Goal: Task Accomplishment & Management: Use online tool/utility

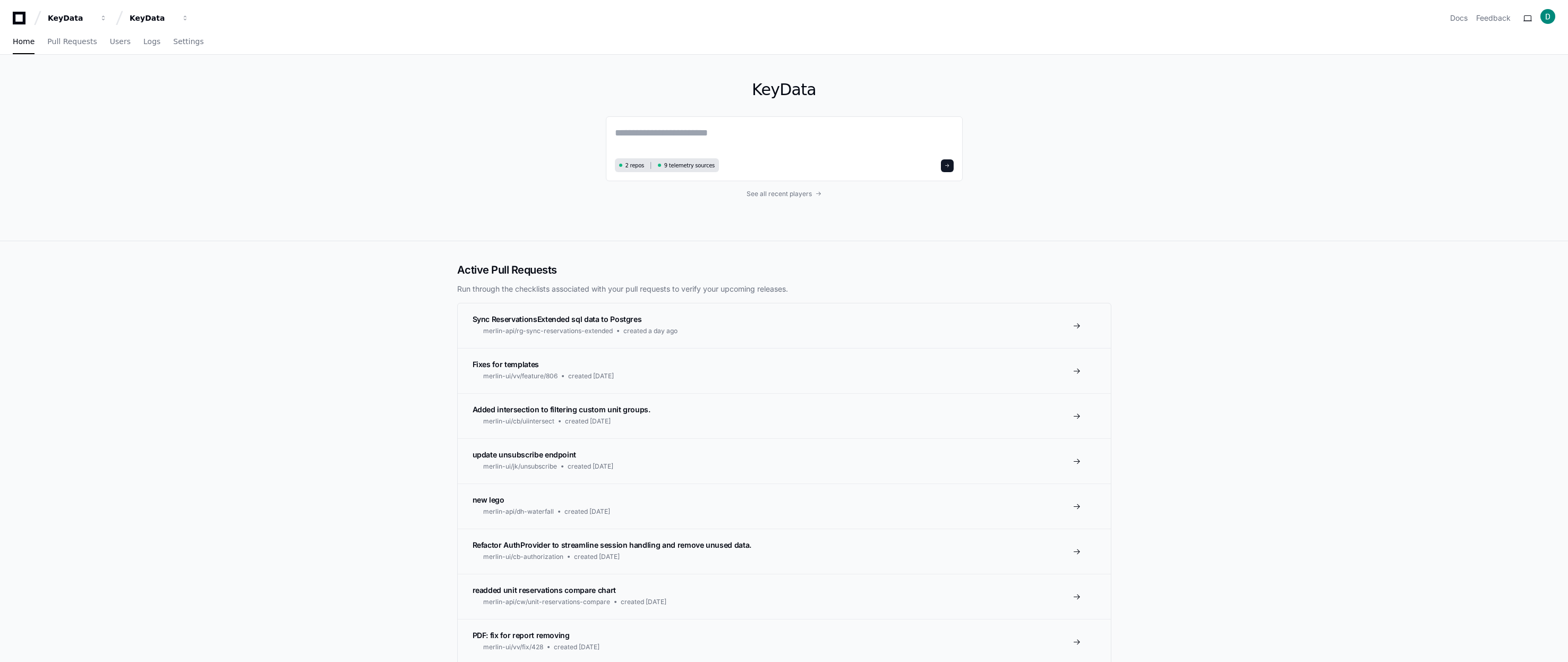
click at [120, 15] on span at bounding box center [120, 18] width 16 height 16
click at [94, 16] on div "KeyData" at bounding box center [70, 18] width 46 height 11
click at [159, 120] on span "Scraper" at bounding box center [162, 120] width 31 height 13
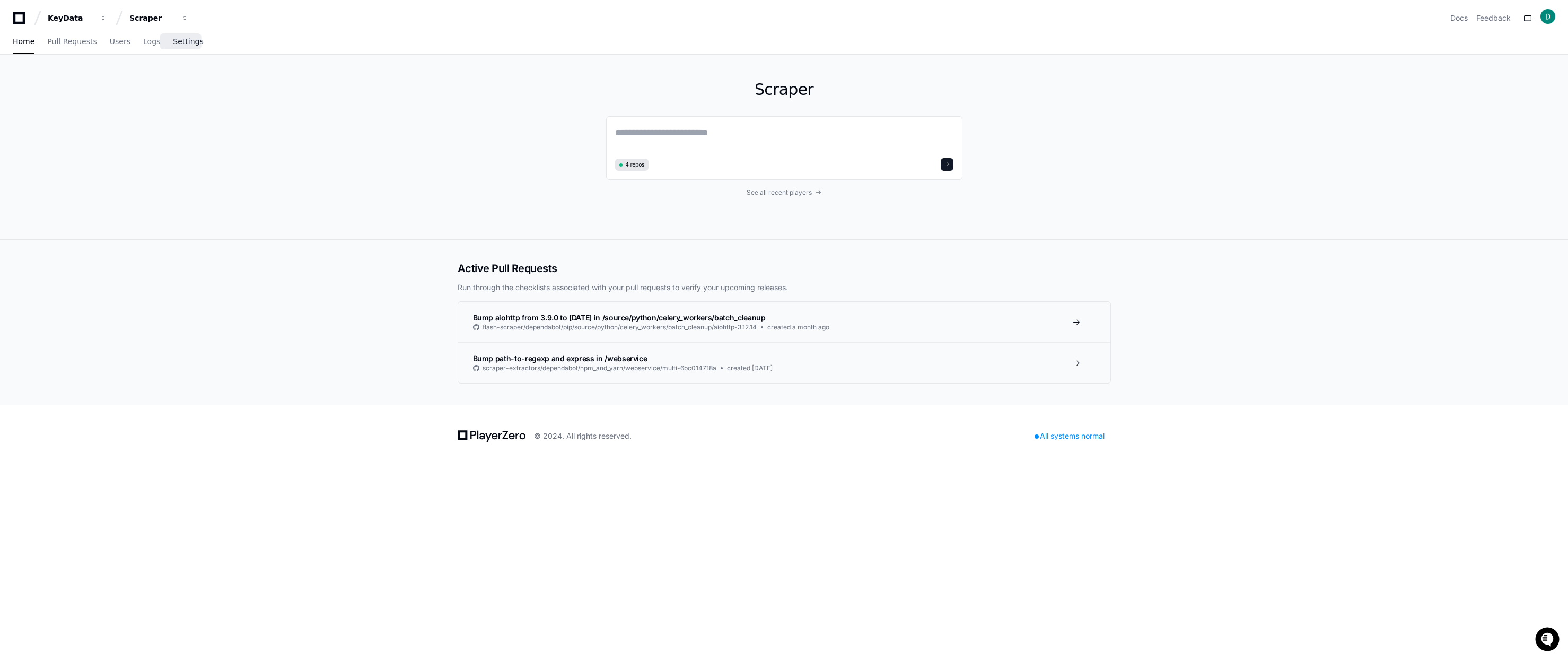
click at [179, 30] on link "Settings" at bounding box center [188, 42] width 30 height 25
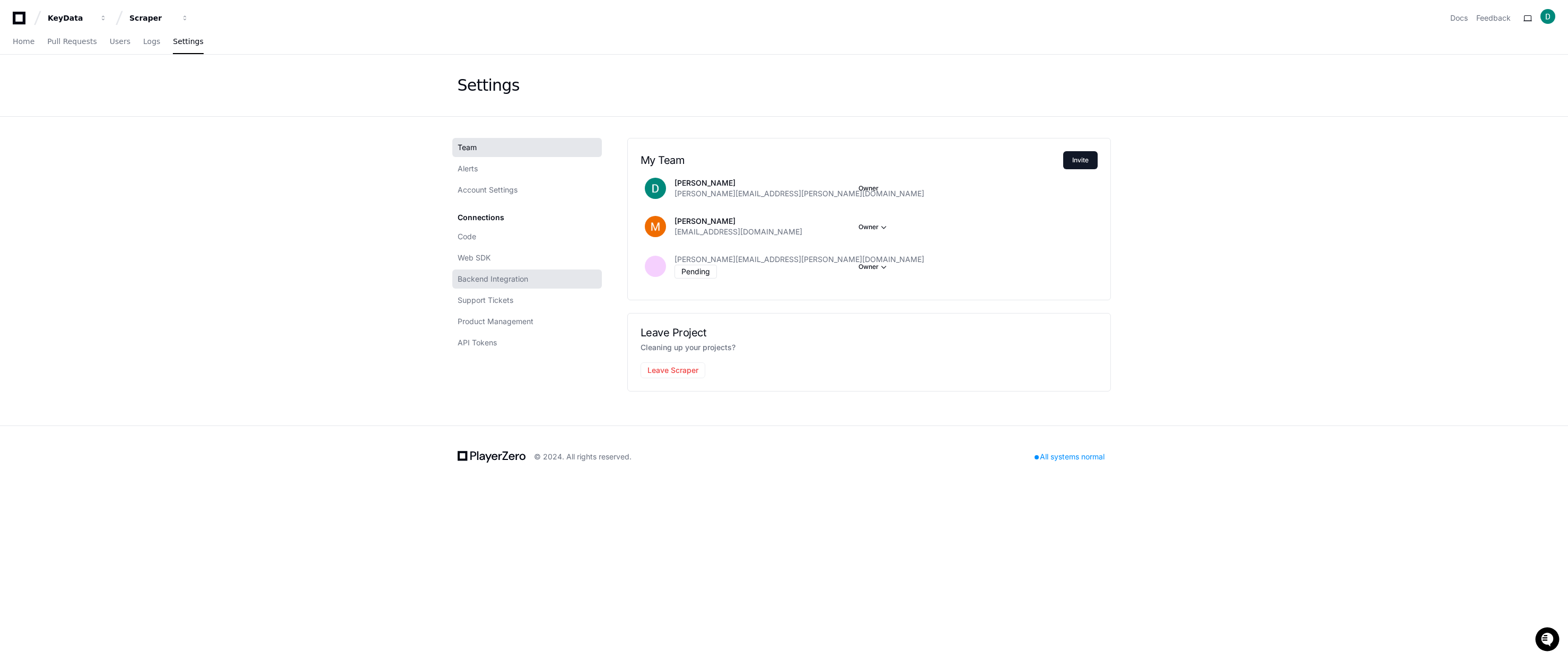
click at [496, 282] on span "Backend Integration" at bounding box center [492, 279] width 70 height 11
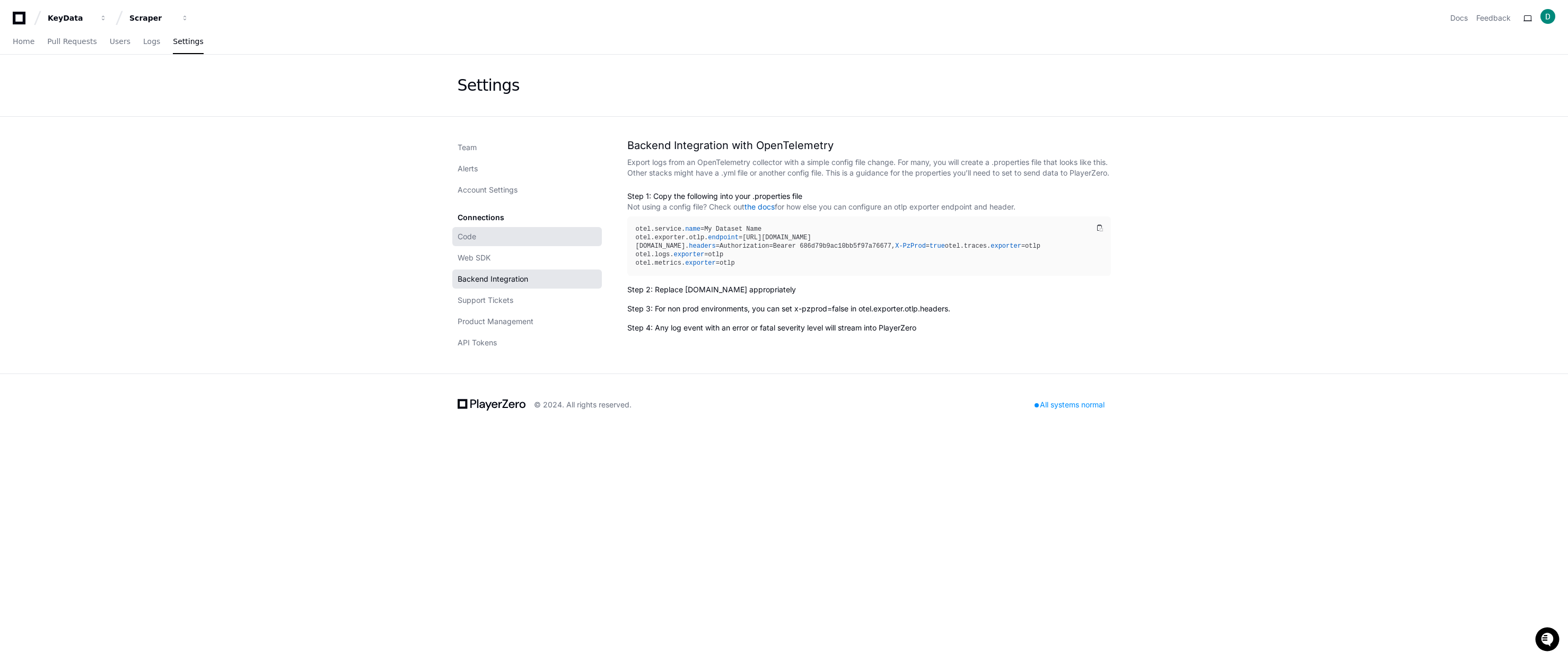
click at [494, 235] on link "Code" at bounding box center [527, 236] width 150 height 19
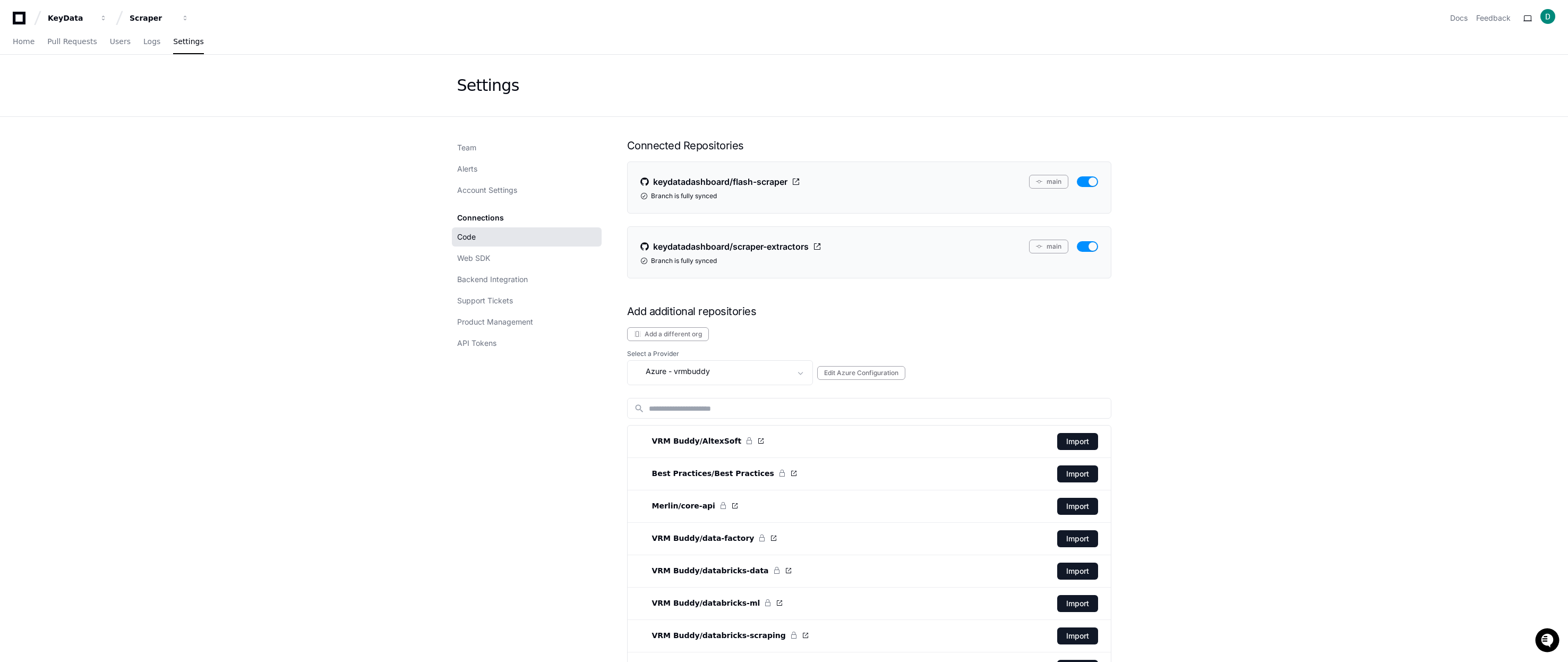
click at [700, 335] on button "Add a different org" at bounding box center [668, 334] width 82 height 14
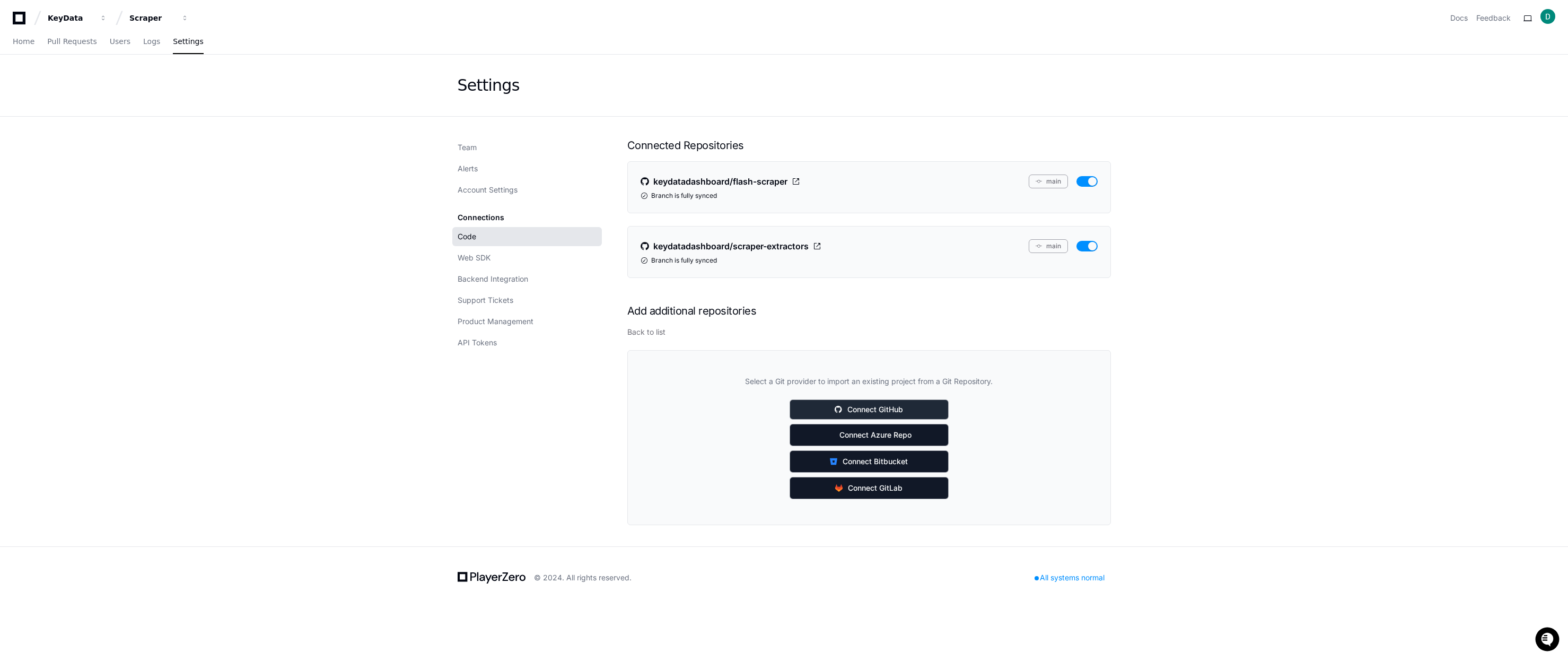
click at [884, 408] on button "Connect GitHub" at bounding box center [869, 409] width 159 height 20
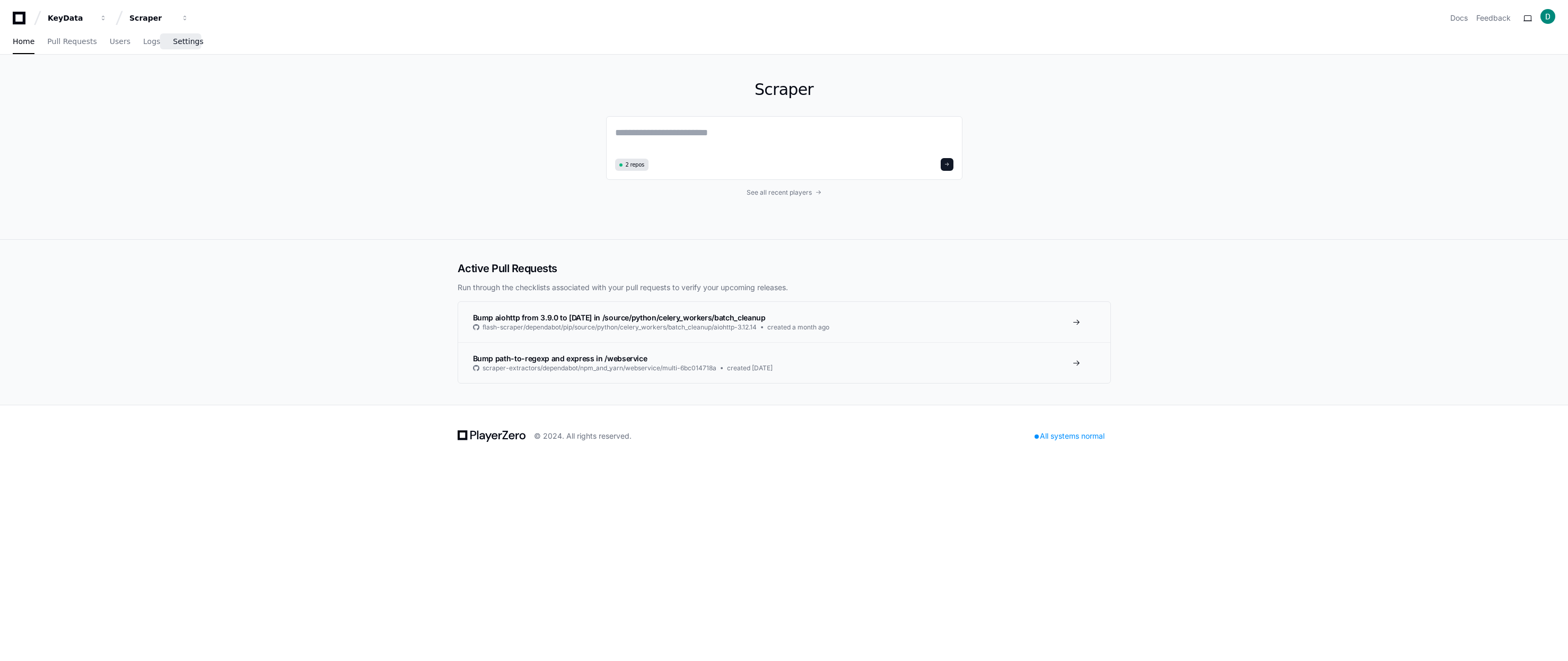
click at [187, 43] on span "Settings" at bounding box center [188, 41] width 30 height 7
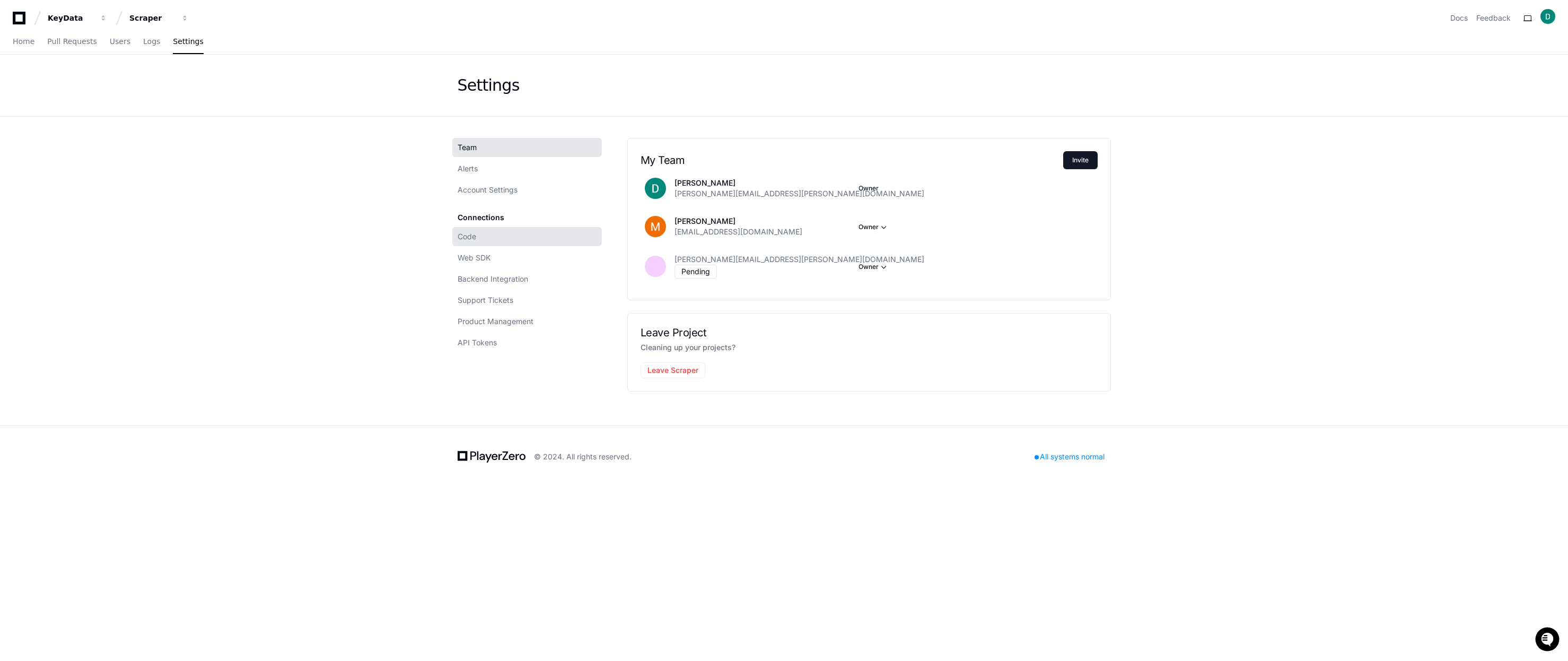
click at [542, 243] on link "Code" at bounding box center [527, 236] width 150 height 19
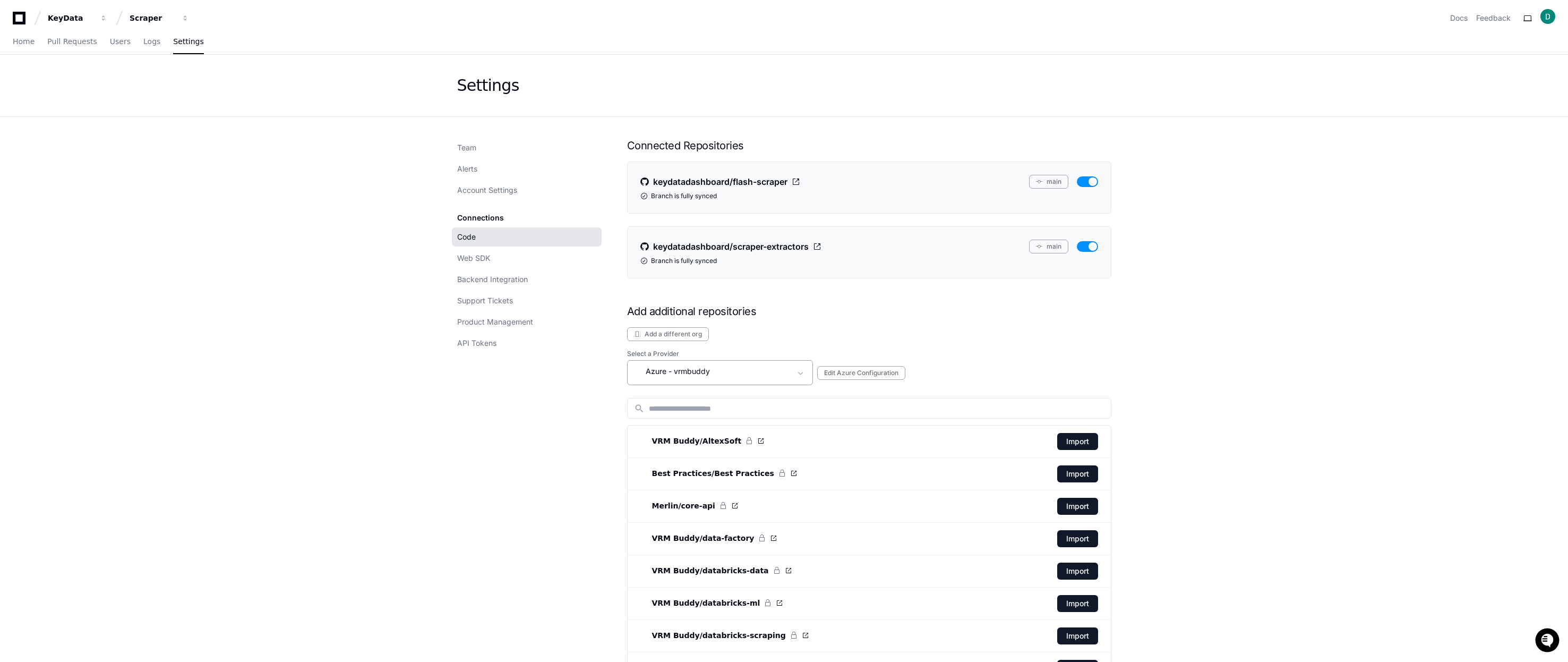
click at [711, 368] on div "Azure - vrmbuddy" at bounding box center [712, 371] width 157 height 13
click at [675, 431] on mat-option "Github" at bounding box center [721, 430] width 186 height 25
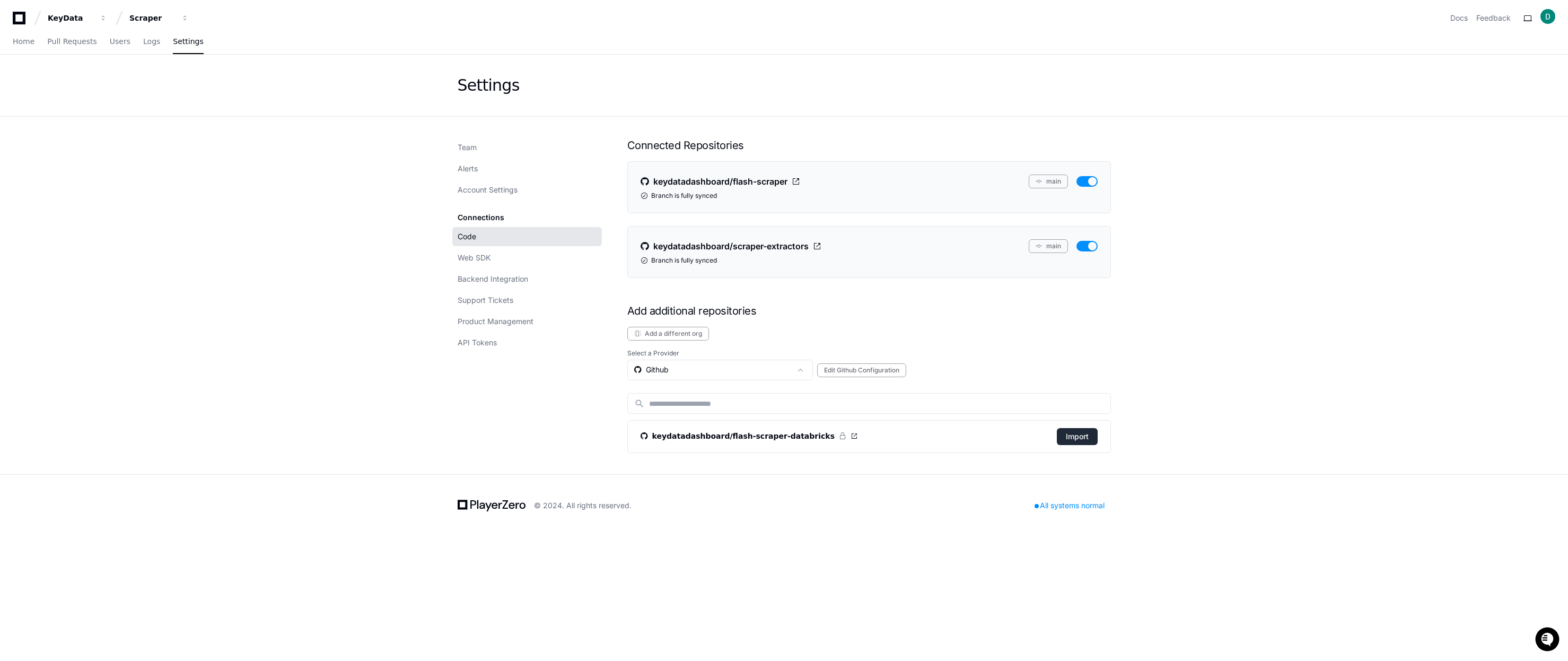
click at [1081, 432] on button "Import" at bounding box center [1077, 436] width 41 height 17
